Goal: Use online tool/utility

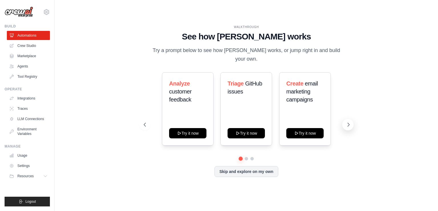
click at [348, 122] on icon at bounding box center [349, 125] width 6 height 6
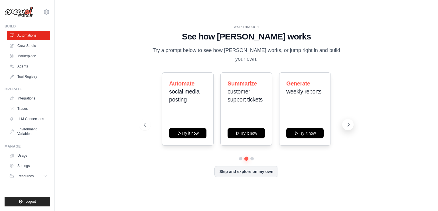
click at [346, 122] on icon at bounding box center [349, 125] width 6 height 6
click at [350, 122] on icon at bounding box center [349, 125] width 6 height 6
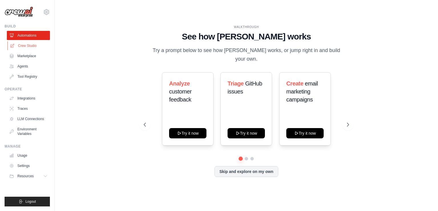
click at [28, 46] on link "Crew Studio" at bounding box center [28, 45] width 43 height 9
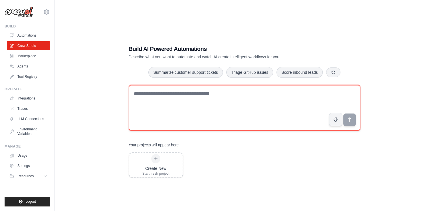
click at [194, 103] on textarea at bounding box center [245, 108] width 232 height 46
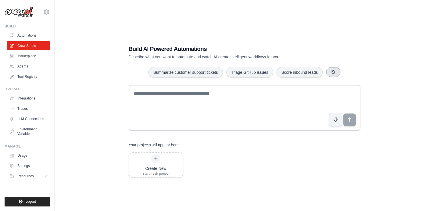
click at [335, 74] on icon "button" at bounding box center [333, 72] width 5 height 5
click at [327, 73] on icon "button" at bounding box center [325, 72] width 5 height 5
click at [326, 71] on icon "button" at bounding box center [327, 71] width 3 height 3
click at [192, 72] on button "Analyze customer feedback" at bounding box center [183, 71] width 59 height 11
